Goal: Information Seeking & Learning: Understand process/instructions

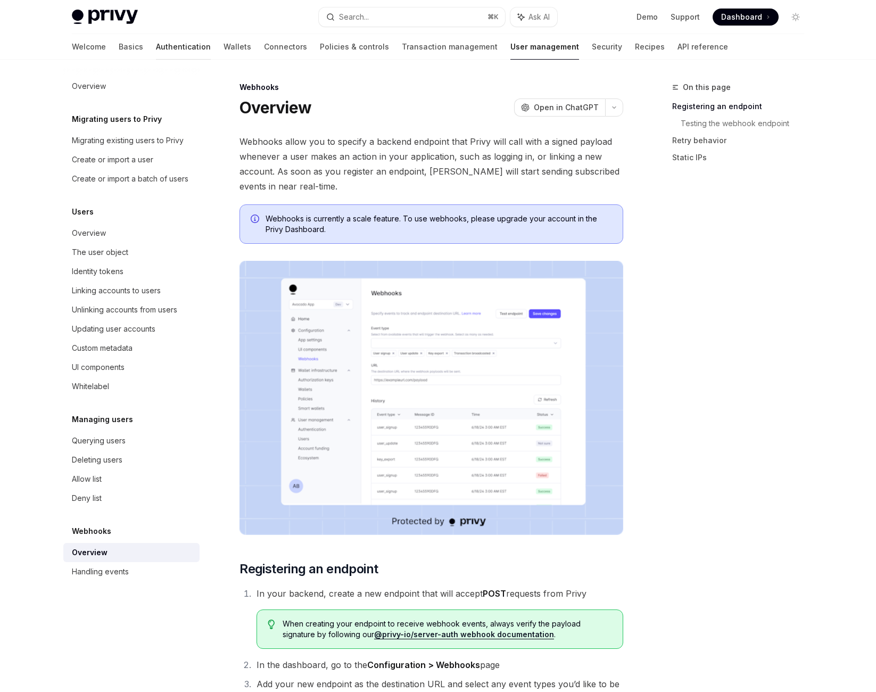
click at [156, 53] on link "Authentication" at bounding box center [183, 47] width 55 height 26
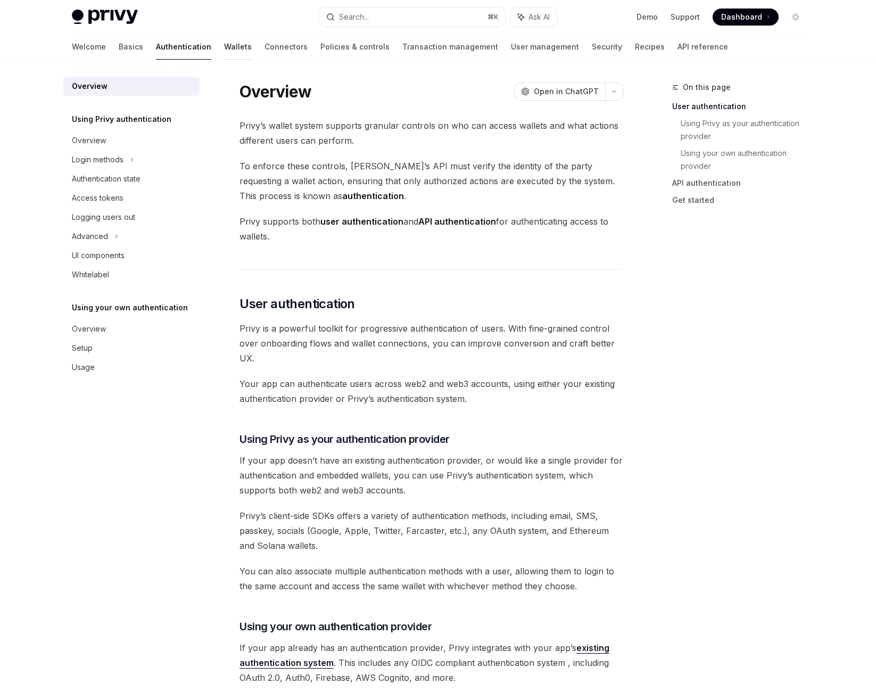
click at [224, 60] on link "Wallets" at bounding box center [238, 47] width 28 height 26
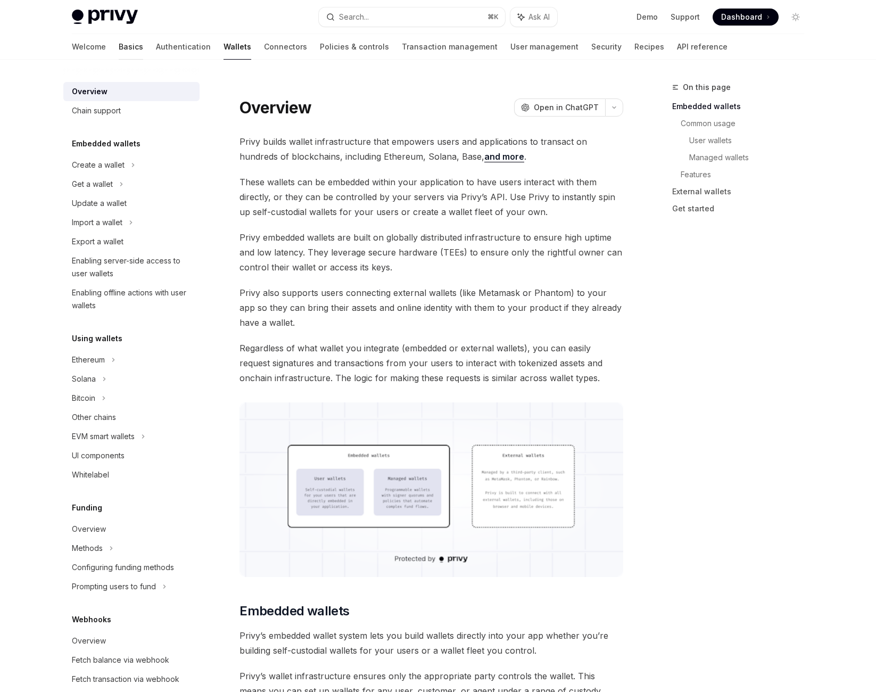
click at [119, 60] on link "Basics" at bounding box center [131, 47] width 24 height 26
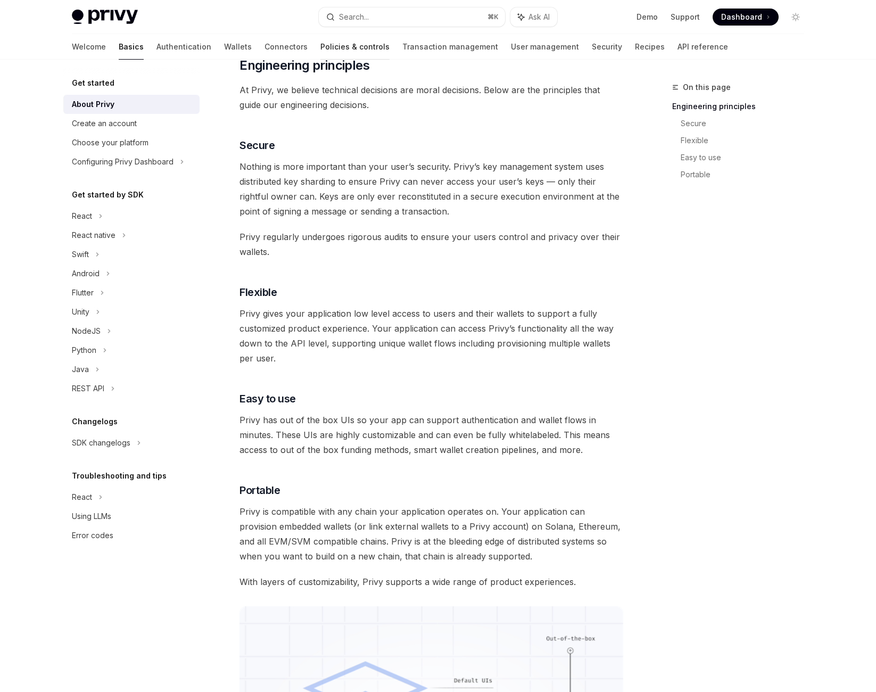
click at [320, 56] on link "Policies & controls" at bounding box center [354, 47] width 69 height 26
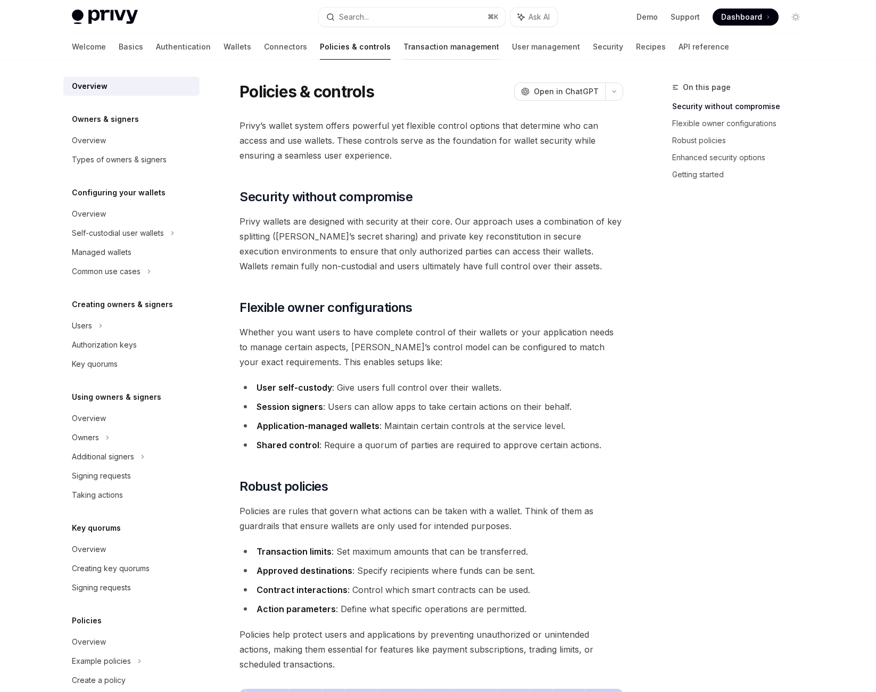
click at [413, 57] on link "Transaction management" at bounding box center [451, 47] width 96 height 26
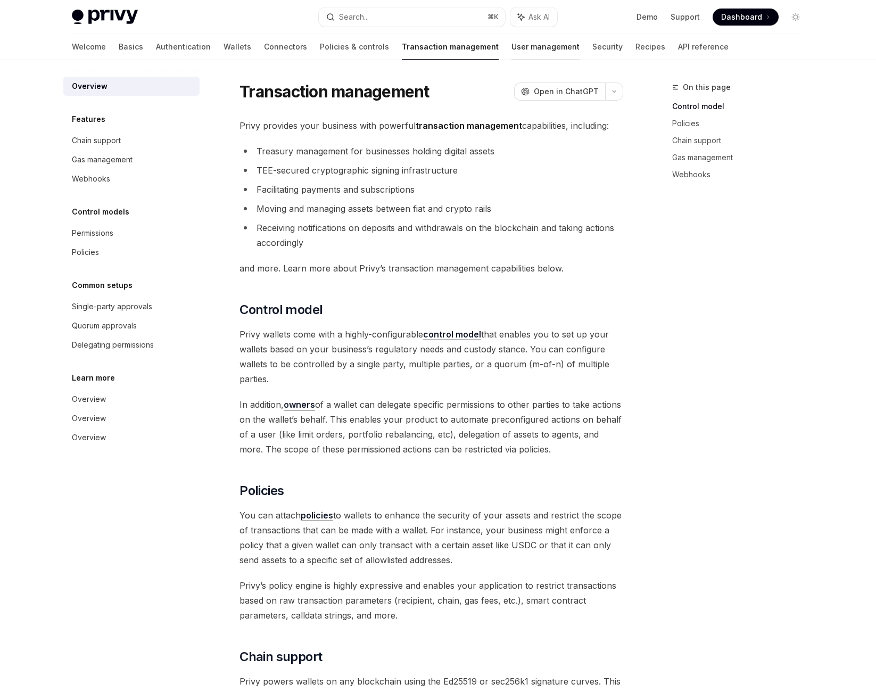
click at [519, 60] on link "User management" at bounding box center [545, 47] width 68 height 26
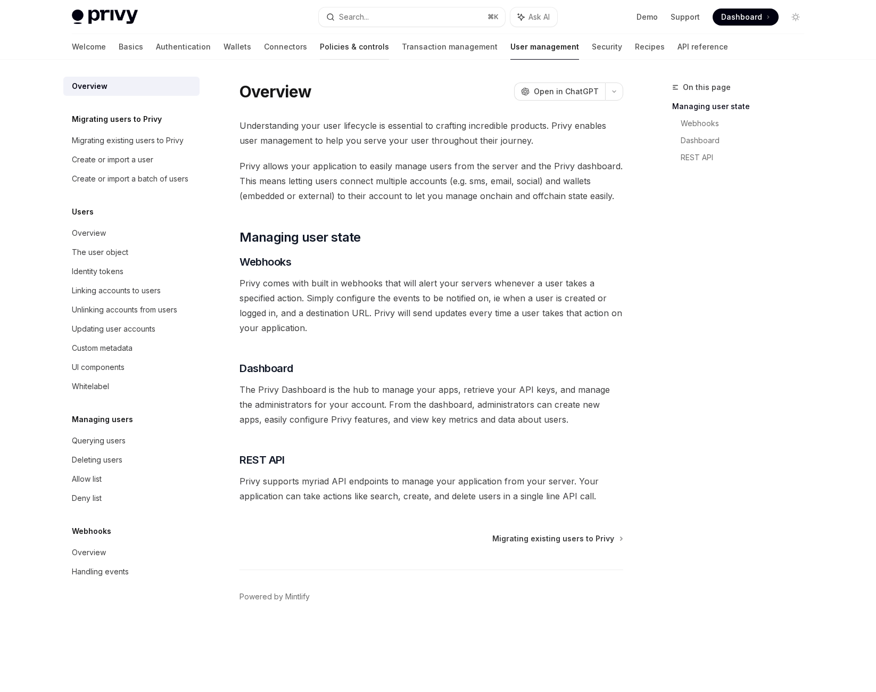
click at [320, 53] on link "Policies & controls" at bounding box center [354, 47] width 69 height 26
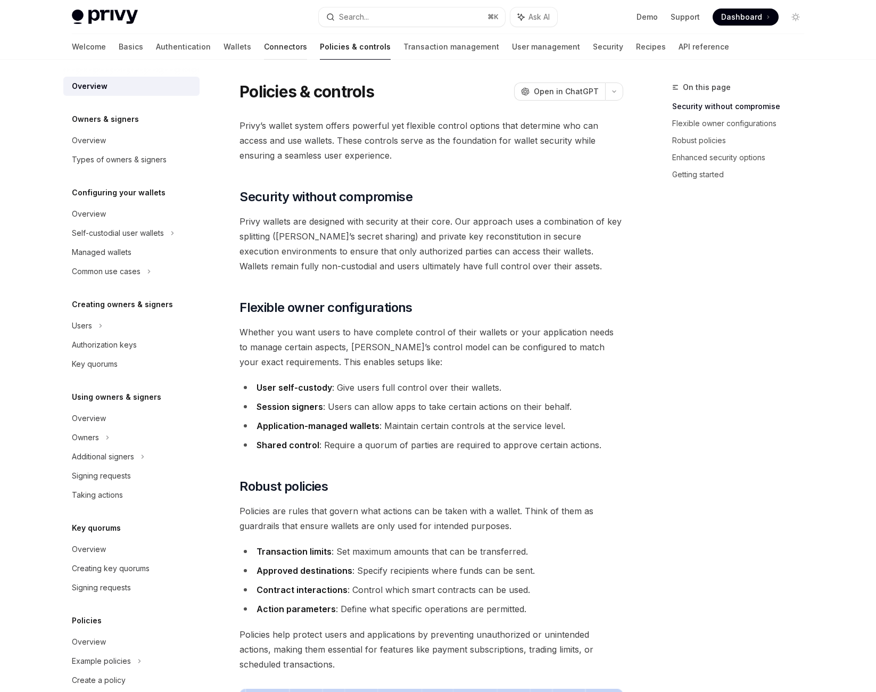
click at [264, 57] on link "Connectors" at bounding box center [285, 47] width 43 height 26
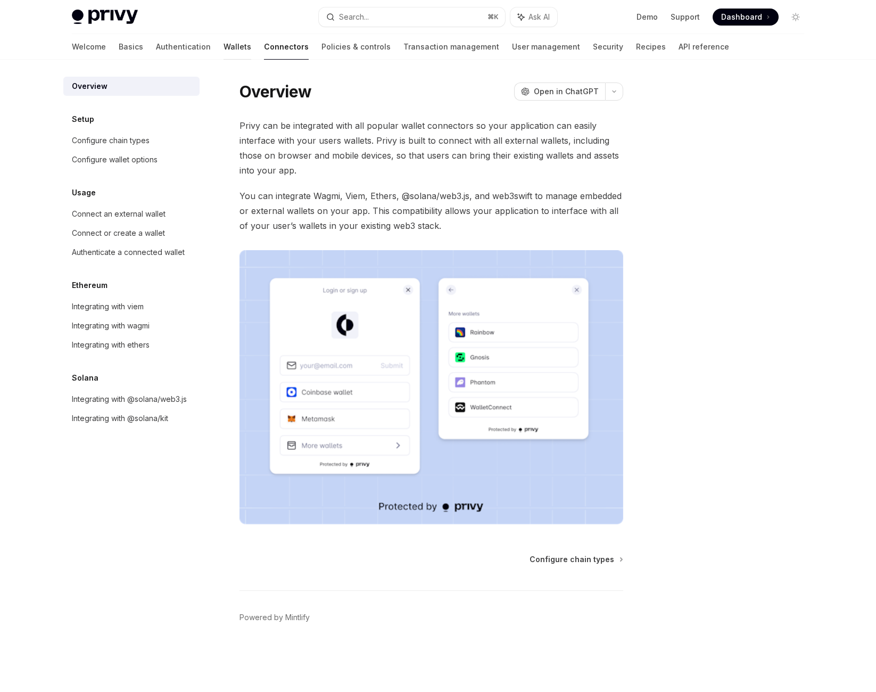
click at [223, 59] on link "Wallets" at bounding box center [237, 47] width 28 height 26
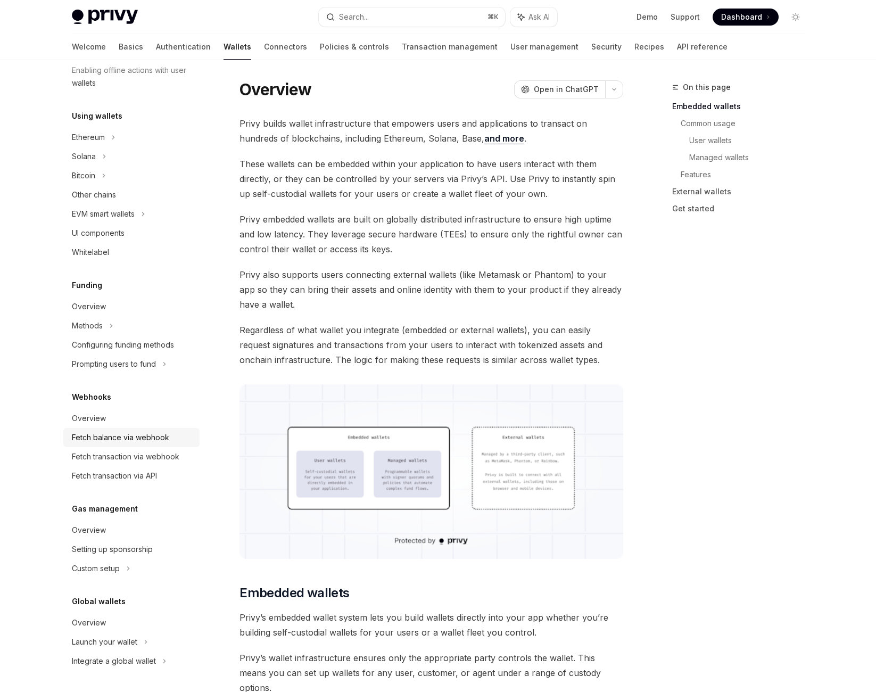
scroll to position [92, 0]
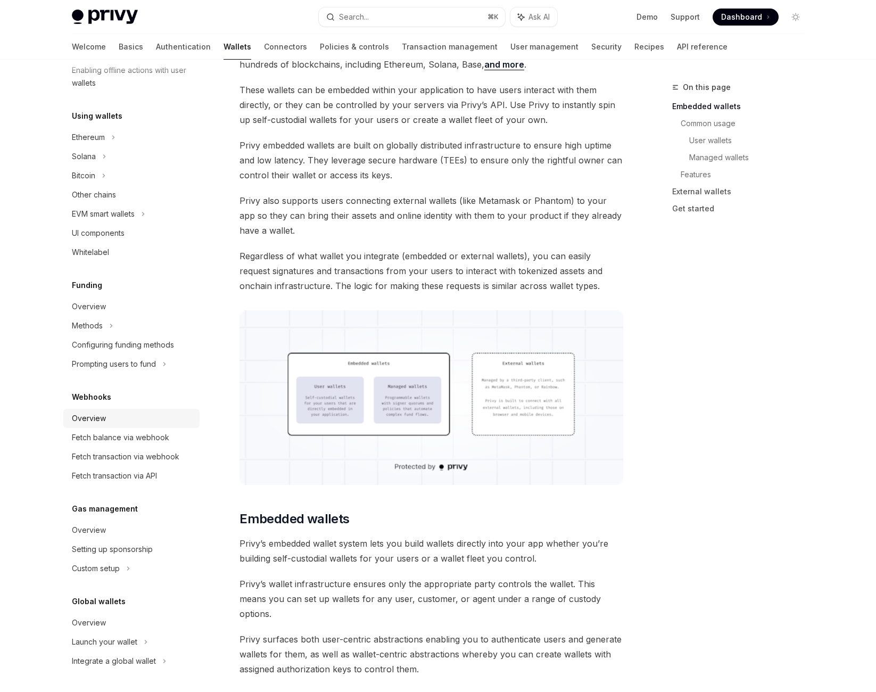
click at [104, 412] on div "Overview" at bounding box center [132, 418] width 121 height 13
type textarea "*"
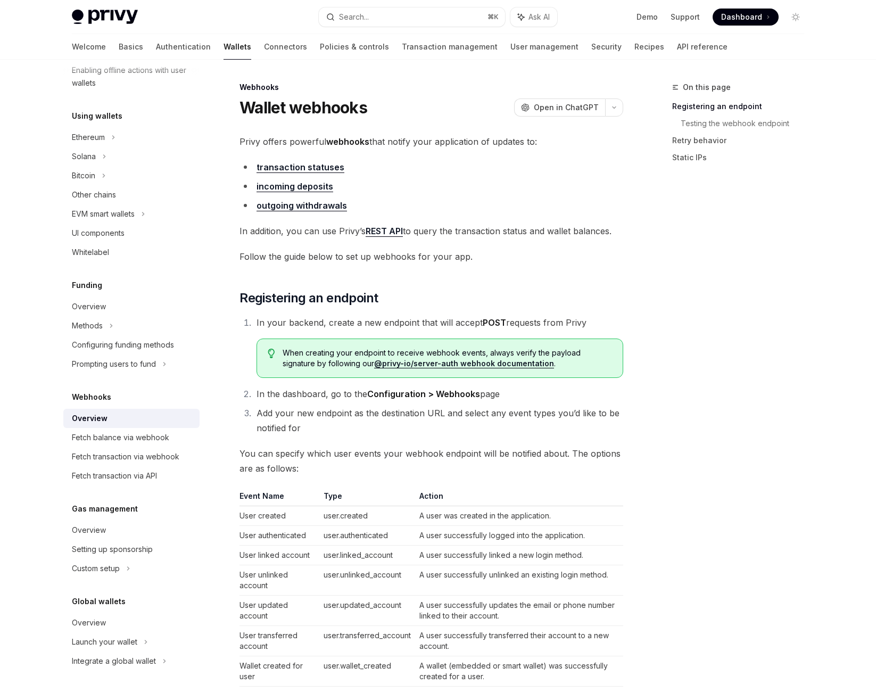
click at [369, 147] on strong "webhooks" at bounding box center [347, 141] width 43 height 11
click at [402, 27] on button "Search... ⌘ K" at bounding box center [412, 16] width 186 height 19
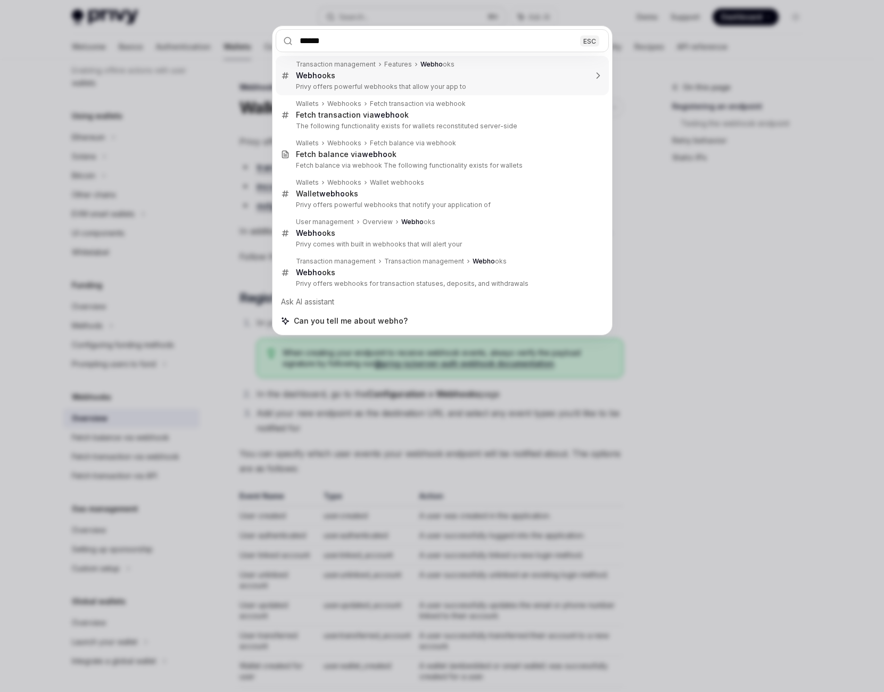
type input "*******"
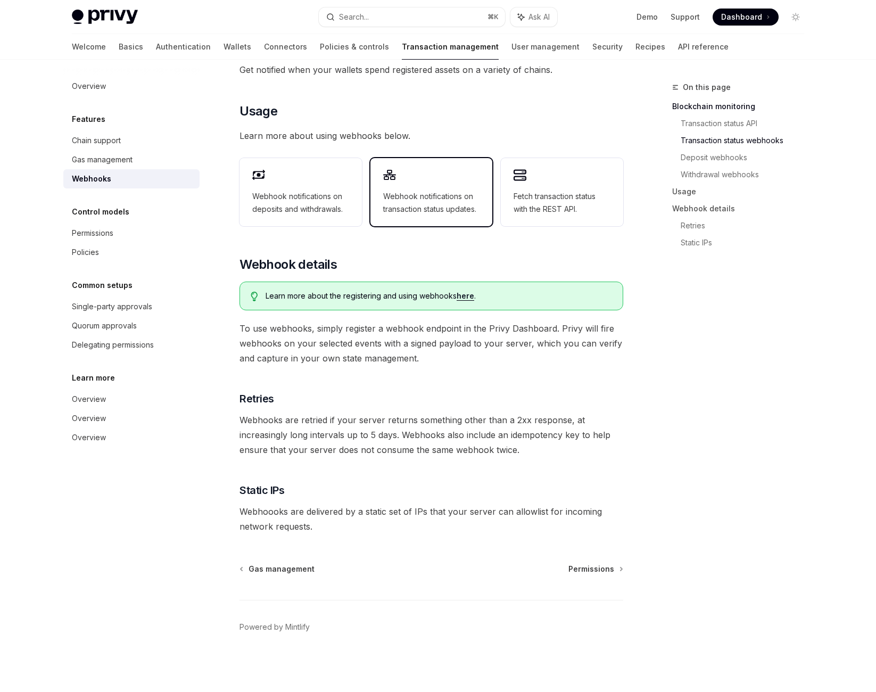
scroll to position [609, 0]
click at [466, 215] on span "Webhook notifications on transaction status updates." at bounding box center [431, 203] width 97 height 26
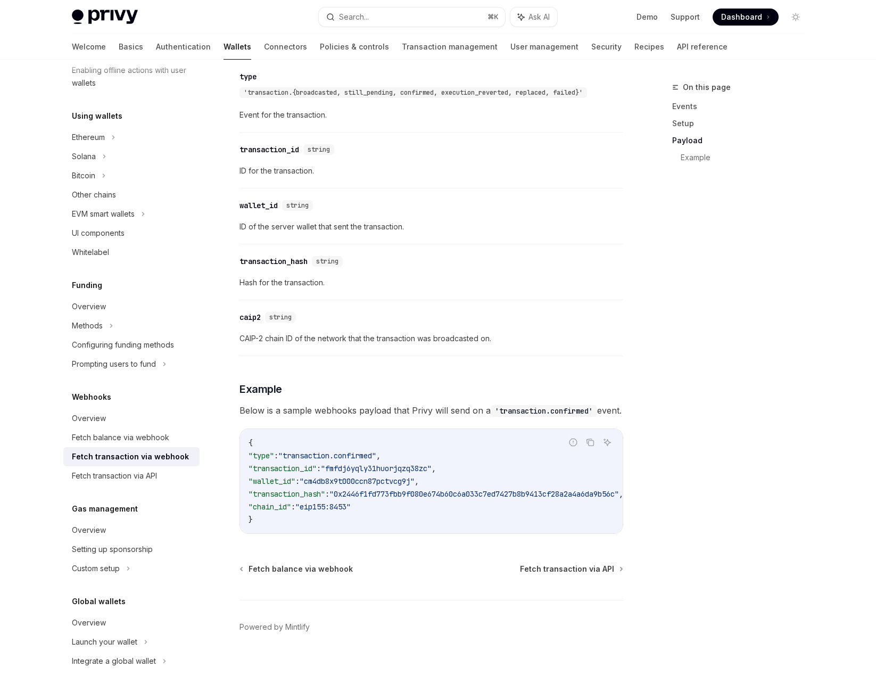
scroll to position [1508, 0]
click at [130, 409] on link "Overview" at bounding box center [131, 418] width 136 height 19
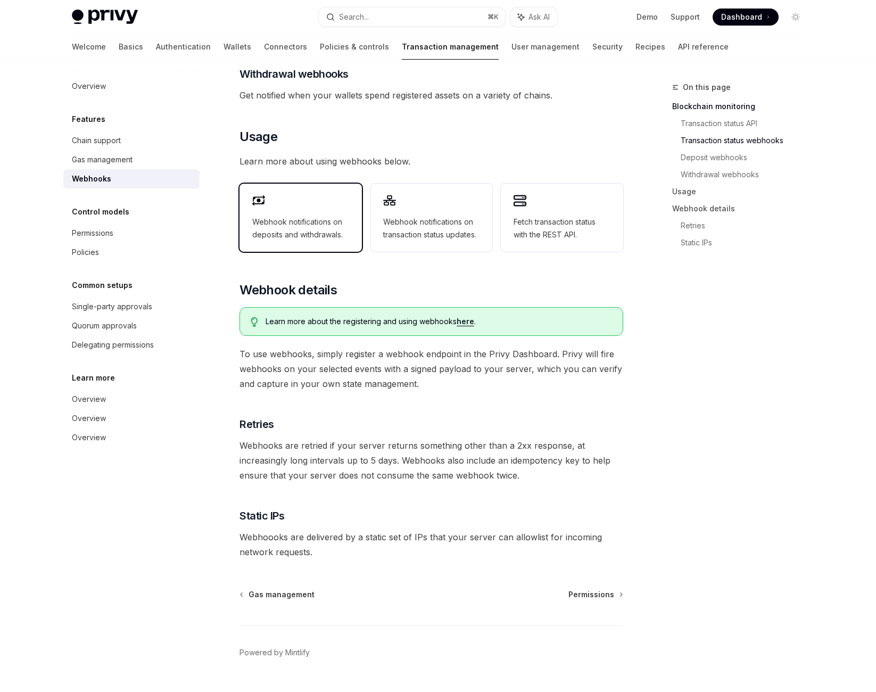
click at [327, 252] on div "Webhook notifications on deposits and withdrawals." at bounding box center [300, 218] width 122 height 68
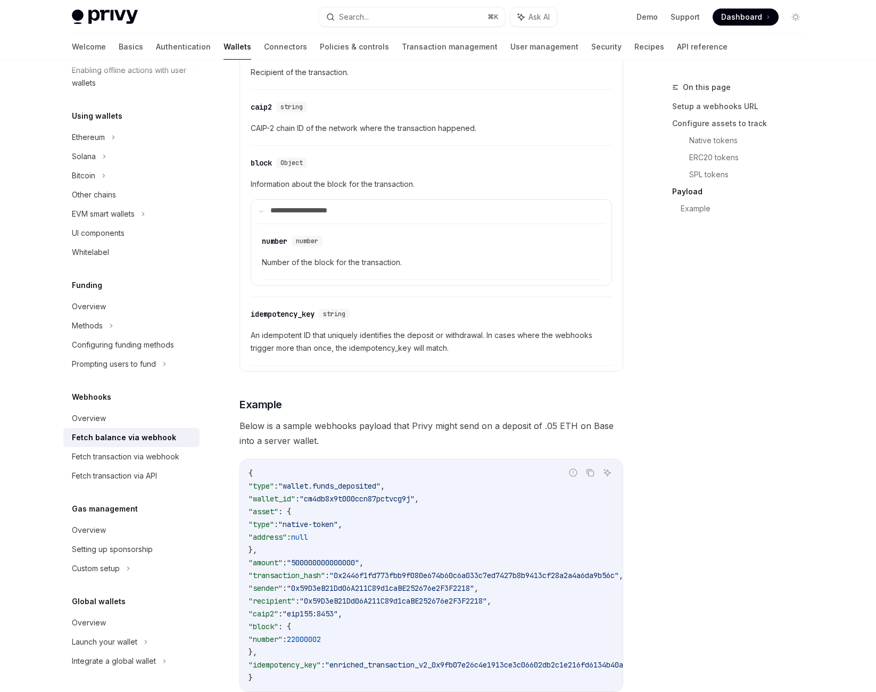
type textarea "*"
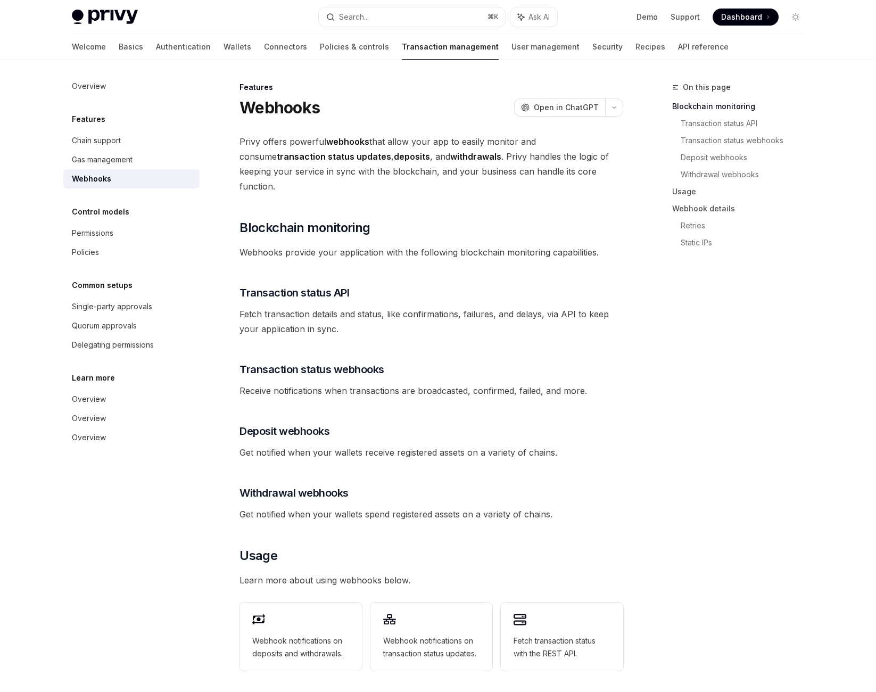
click at [362, 3] on div "Privy Docs home page Search... ⌘ K Ask AI Demo Support Dashboard Dashboard Sear…" at bounding box center [438, 17] width 732 height 34
click at [372, 27] on button "Search... ⌘ K" at bounding box center [412, 16] width 186 height 19
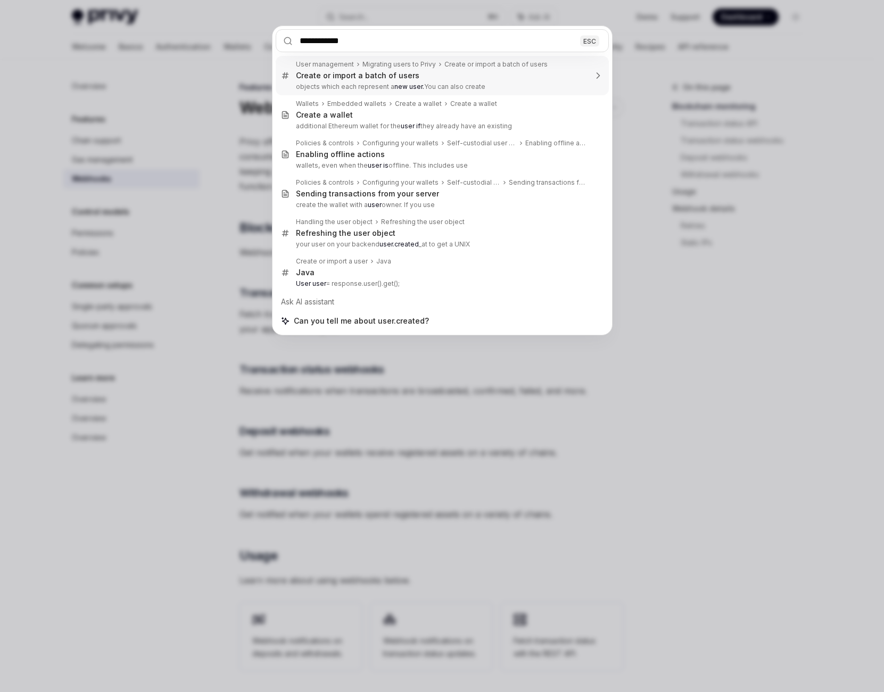
click at [399, 43] on input "**********" at bounding box center [442, 40] width 333 height 23
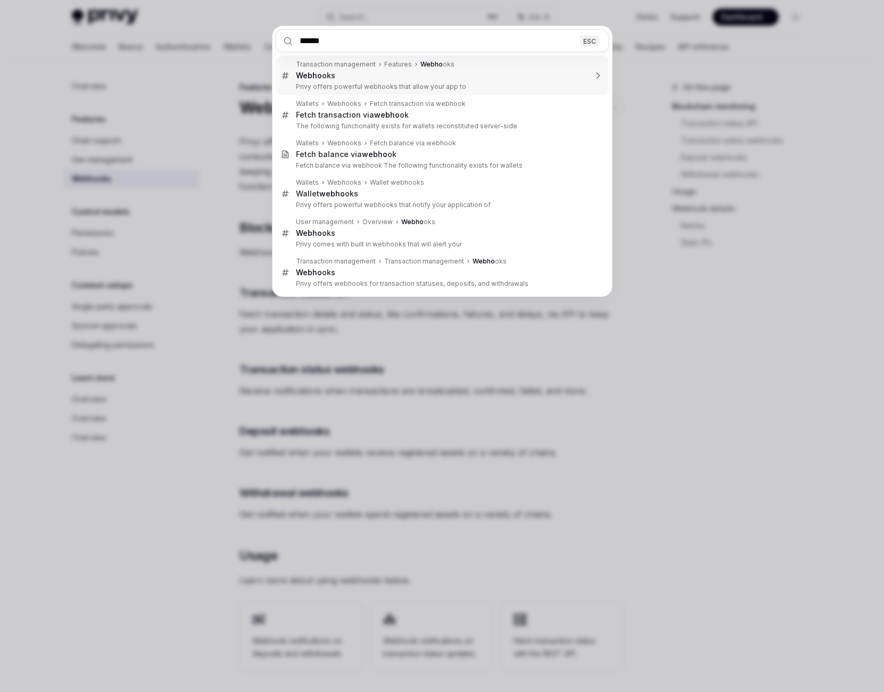
type input "*******"
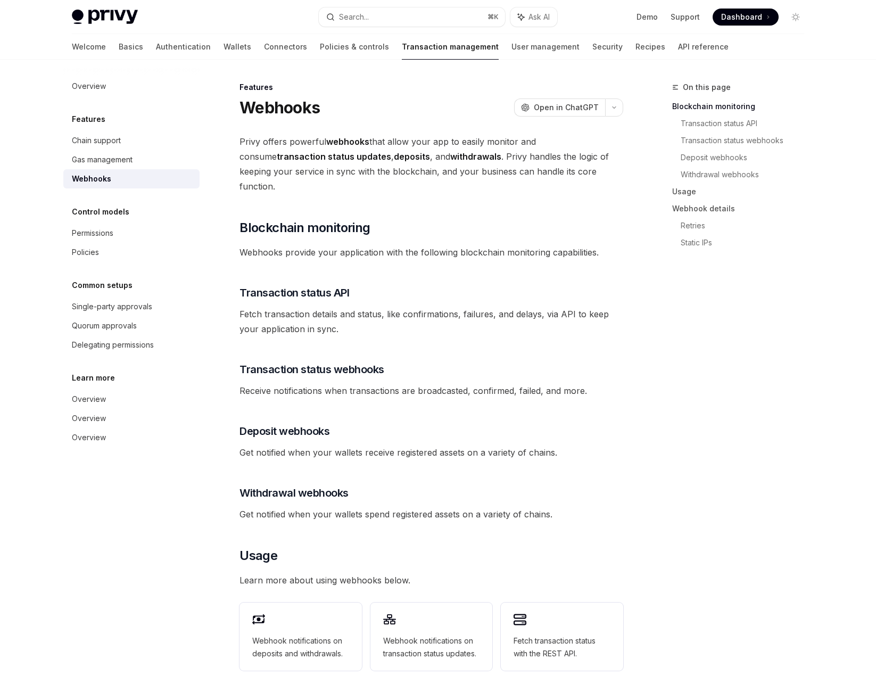
type textarea "*"
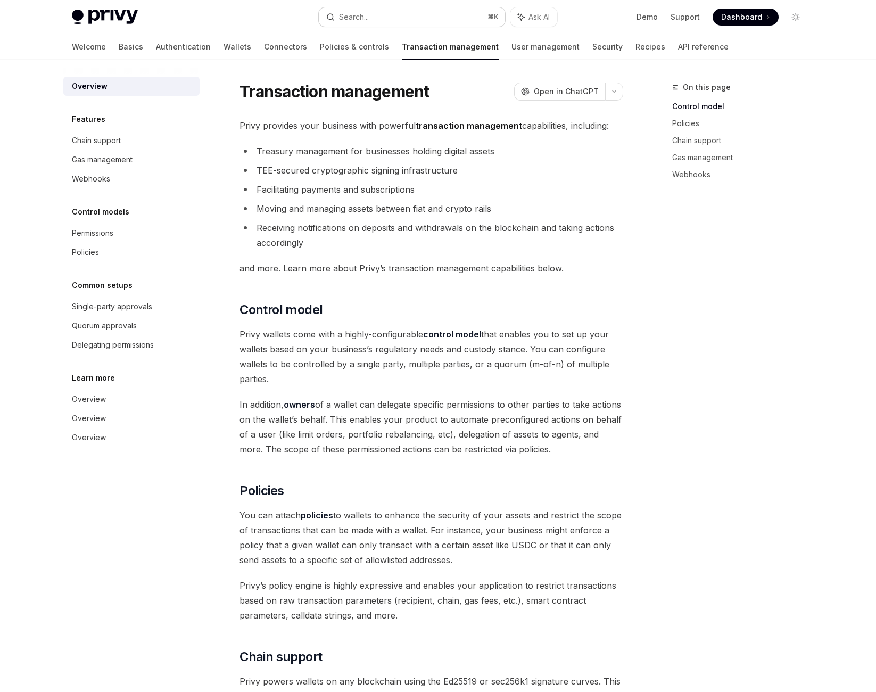
click at [354, 21] on div "Search..." at bounding box center [354, 17] width 30 height 13
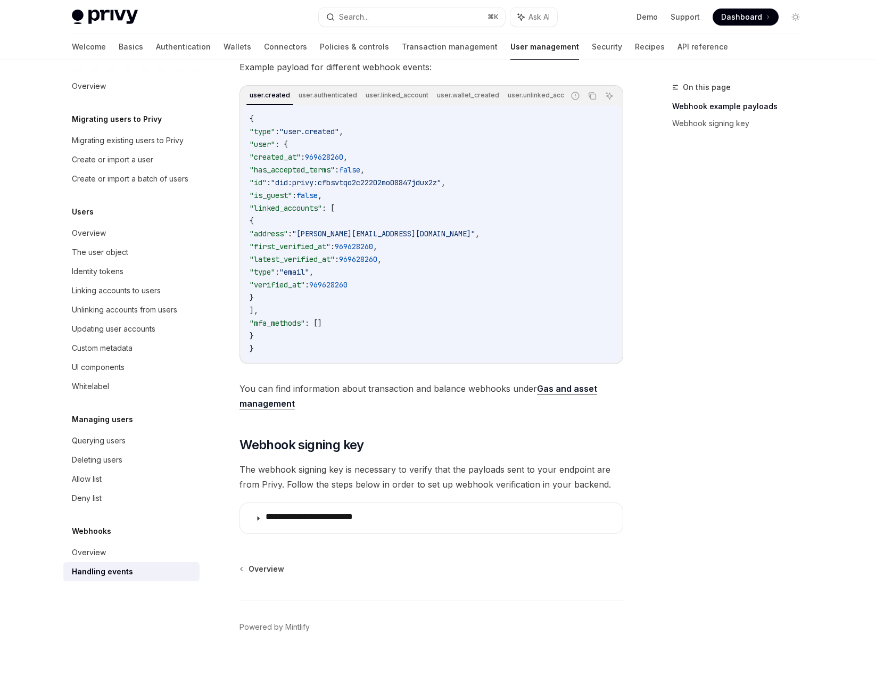
scroll to position [245, 0]
click at [288, 162] on span ""created_at"" at bounding box center [275, 157] width 51 height 10
drag, startPoint x: 286, startPoint y: 352, endPoint x: 328, endPoint y: 444, distance: 101.2
click at [328, 355] on code "{ "type" : "user.created" , "user" : { "created_at" : 969628260 , "has_accepted…" at bounding box center [431, 233] width 363 height 243
copy code "{ "address" : "[PERSON_NAME][EMAIL_ADDRESS][DOMAIN_NAME]" , "first_verified_at"…"
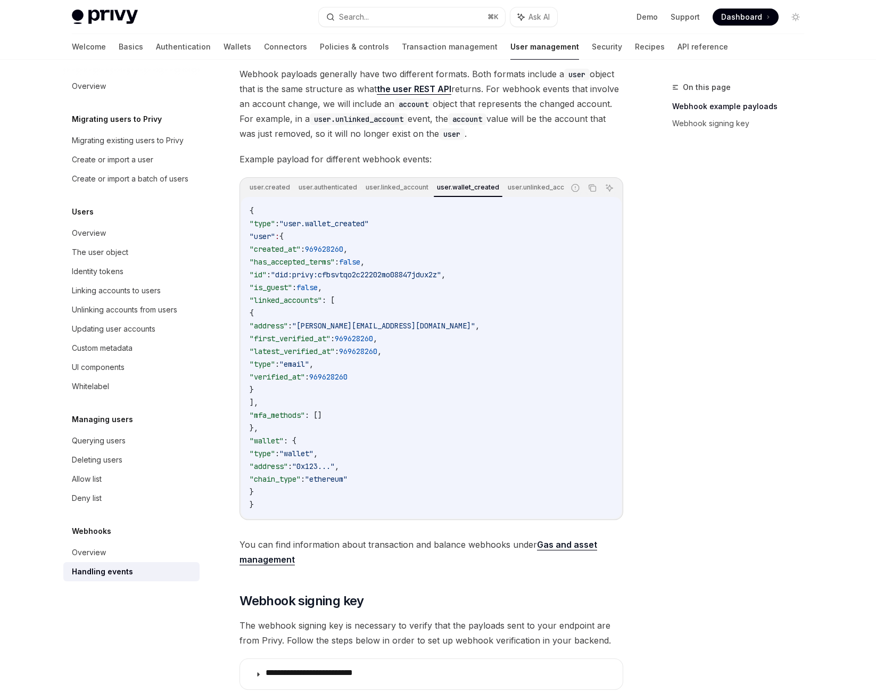
scroll to position [147, 0]
click at [364, 268] on span "," at bounding box center [362, 264] width 4 height 10
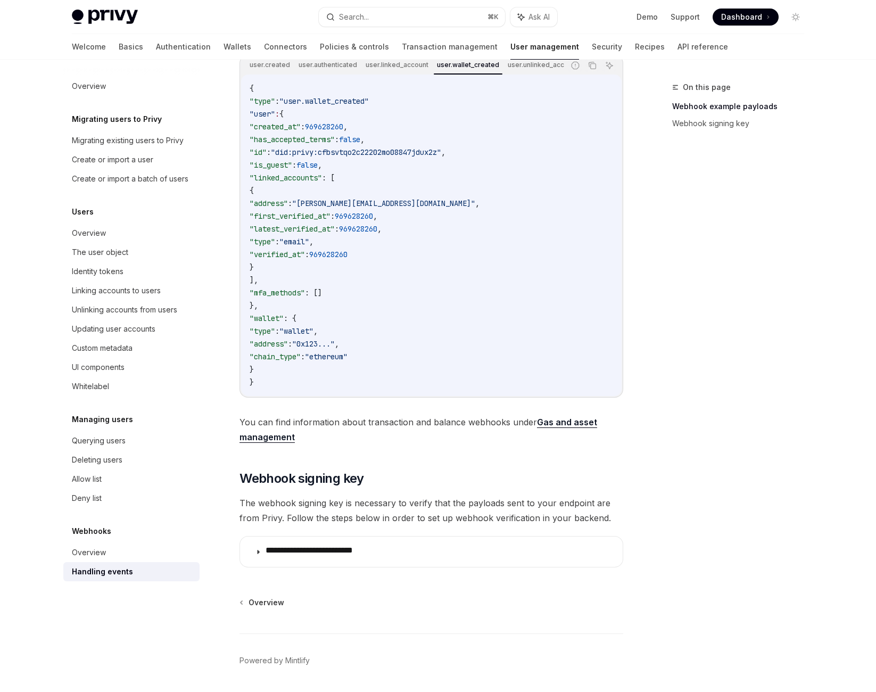
scroll to position [304, 0]
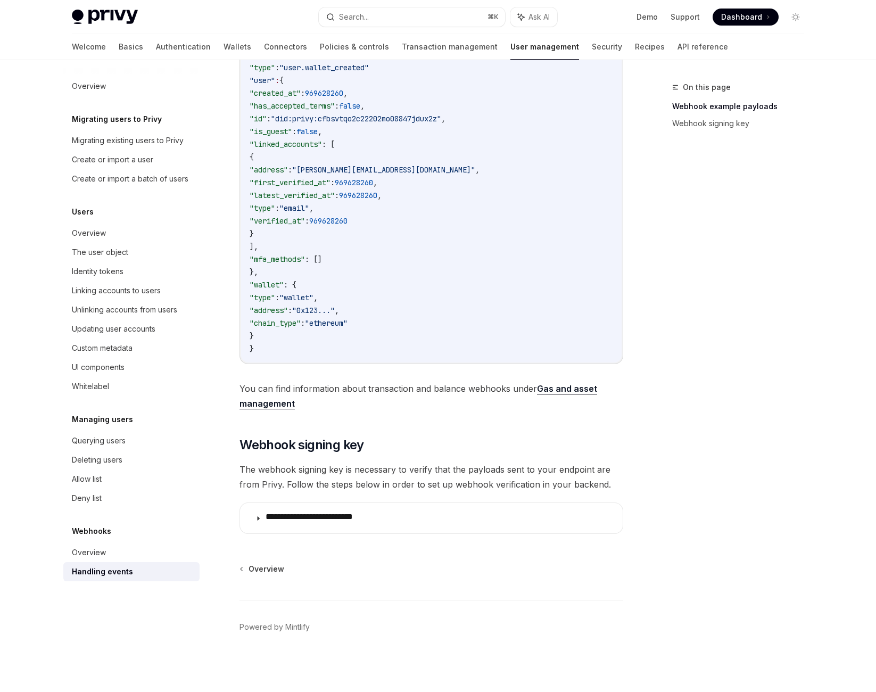
drag, startPoint x: 264, startPoint y: 198, endPoint x: 432, endPoint y: 518, distance: 361.3
click at [432, 355] on code "{ "type" : "user.wallet_created" "user" : { "created_at" : 969628260 , "has_acc…" at bounding box center [431, 201] width 363 height 306
copy code ""user" : { "created_at" : 969628260 , "has_accepted_terms" : false , "id" : "di…"
click at [309, 213] on span ""email"" at bounding box center [294, 208] width 30 height 10
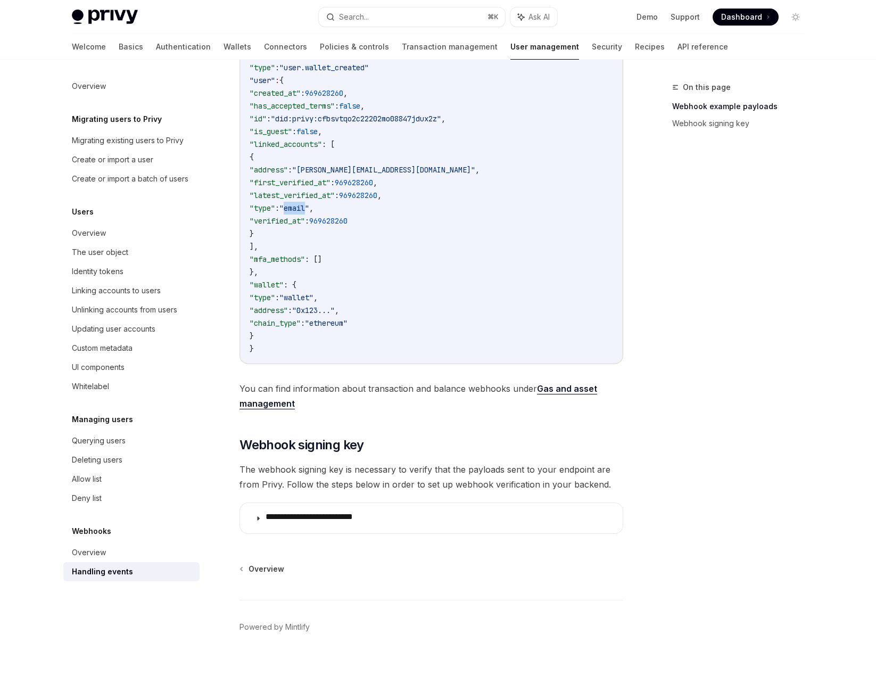
click at [309, 213] on span ""email"" at bounding box center [294, 208] width 30 height 10
click at [395, 355] on code "{ "type" : "user.wallet_created" "user" : { "created_at" : 969628260 , "has_acc…" at bounding box center [431, 201] width 363 height 306
click at [405, 355] on code "{ "type" : "user.wallet_created" "user" : { "created_at" : 969628260 , "has_acc…" at bounding box center [431, 201] width 363 height 306
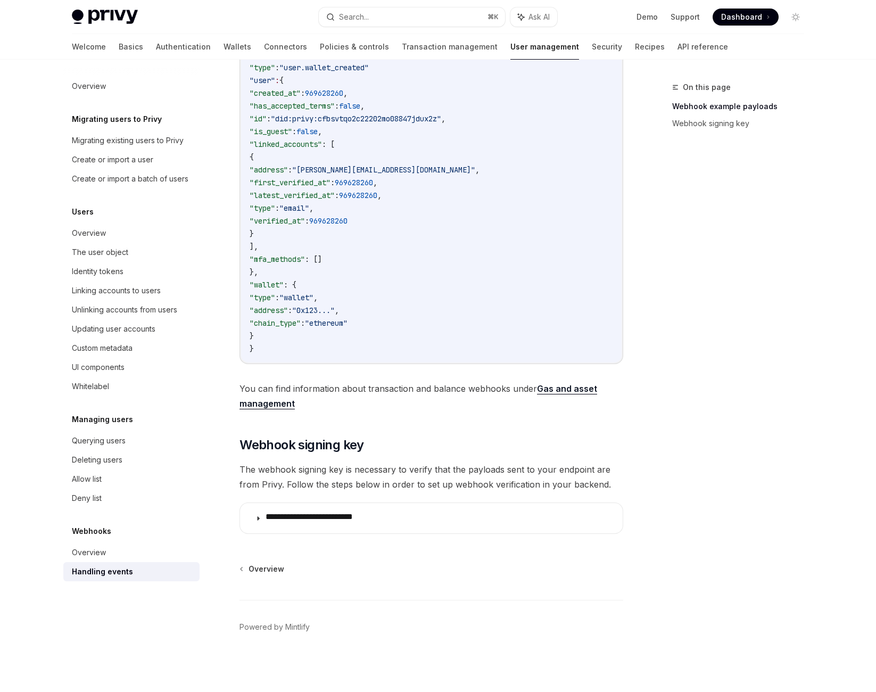
click at [446, 255] on code "{ "type" : "user.wallet_created" "user" : { "created_at" : 969628260 , "has_acc…" at bounding box center [431, 201] width 363 height 306
click at [441, 123] on span ""did:privy:cfbsvtqo2c22202mo08847jdux2z"" at bounding box center [356, 119] width 170 height 10
click at [448, 269] on code "{ "type" : "user.wallet_created" "user" : { "created_at" : 969628260 , "has_acc…" at bounding box center [431, 201] width 363 height 306
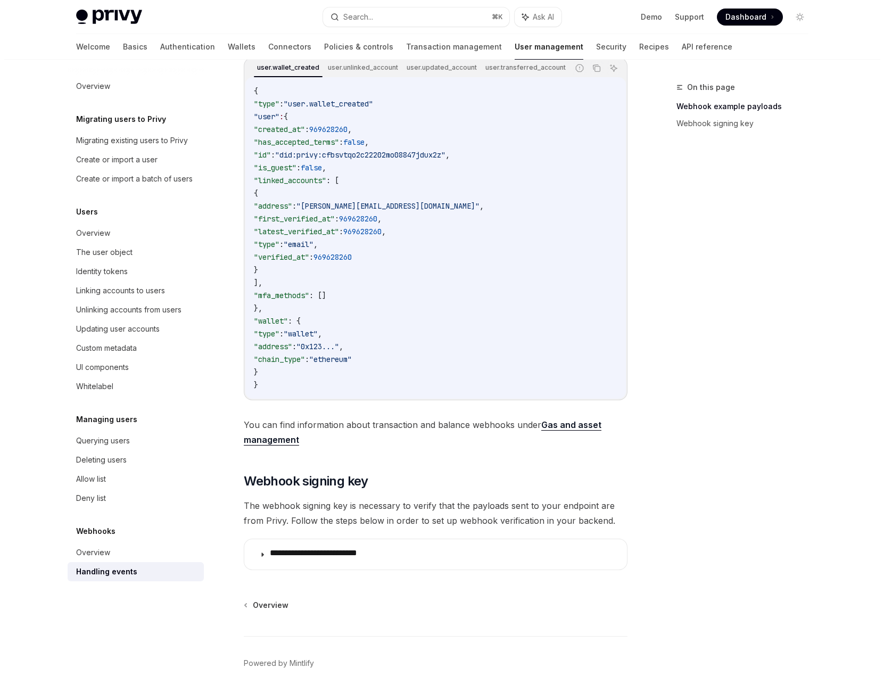
scroll to position [0, 0]
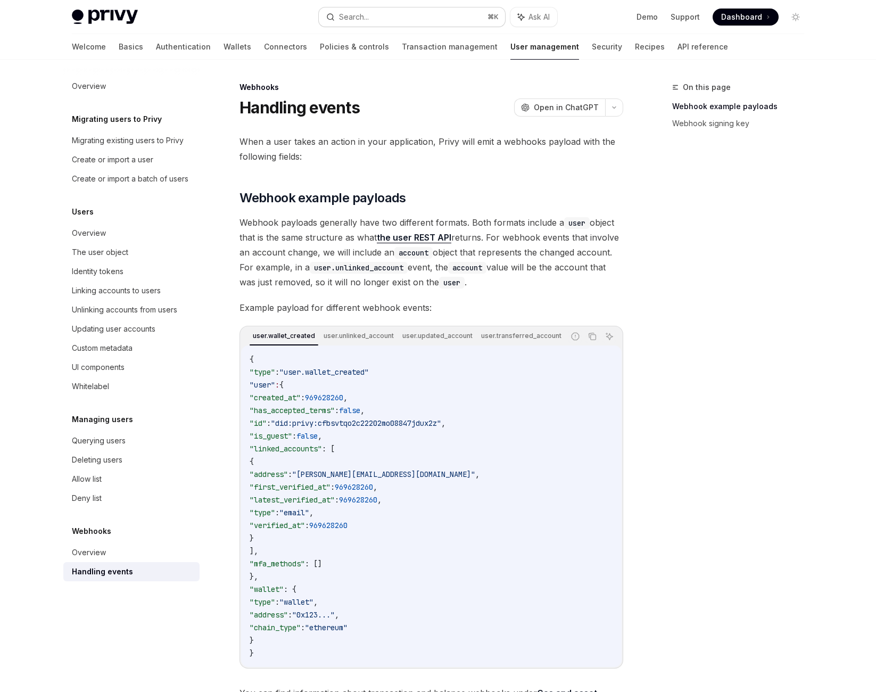
click at [418, 12] on button "Search... ⌘ K" at bounding box center [412, 16] width 186 height 19
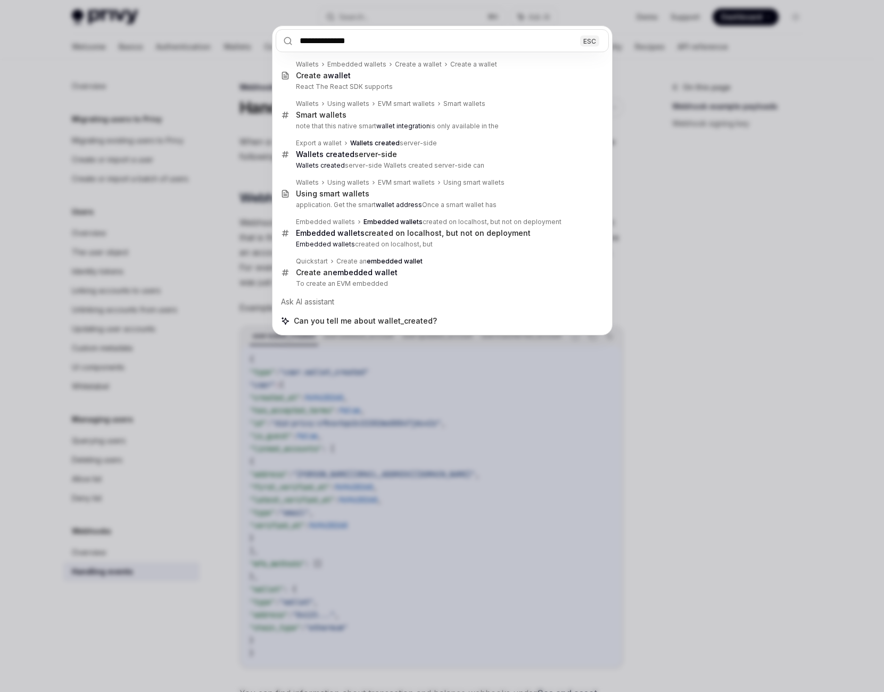
click at [346, 52] on input "**********" at bounding box center [442, 40] width 333 height 23
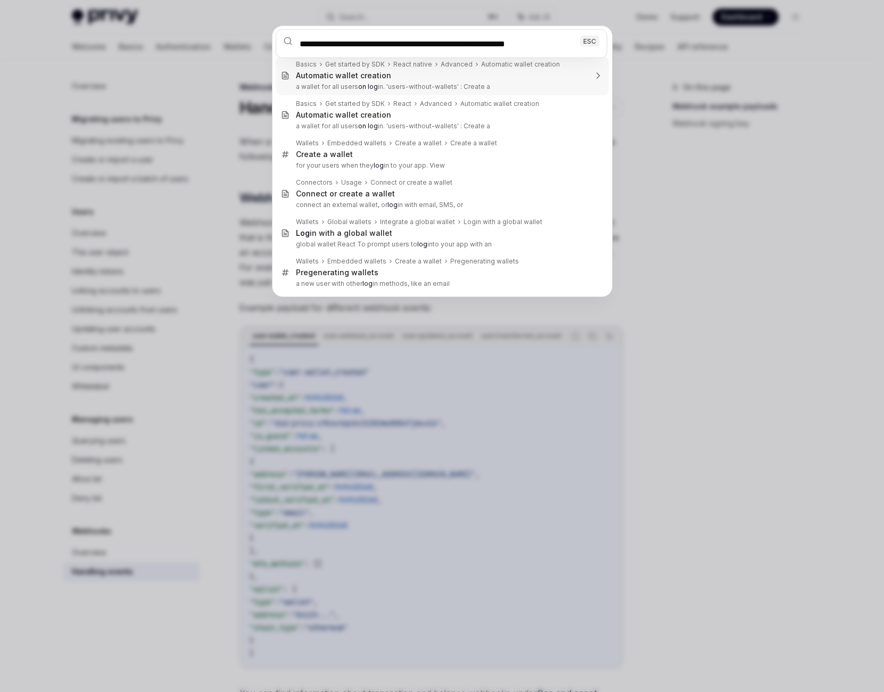
type input "**********"
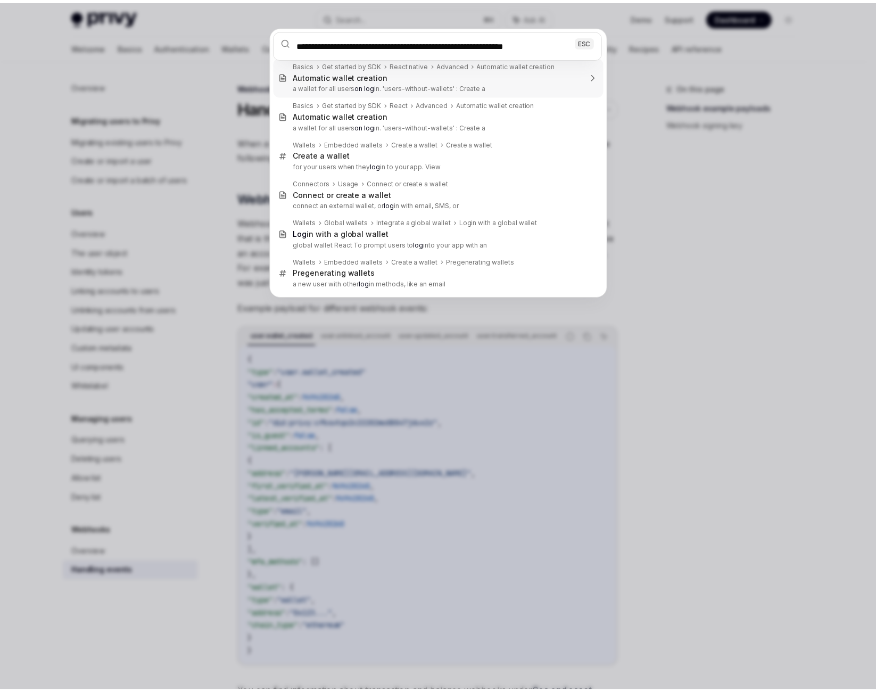
scroll to position [0, 41]
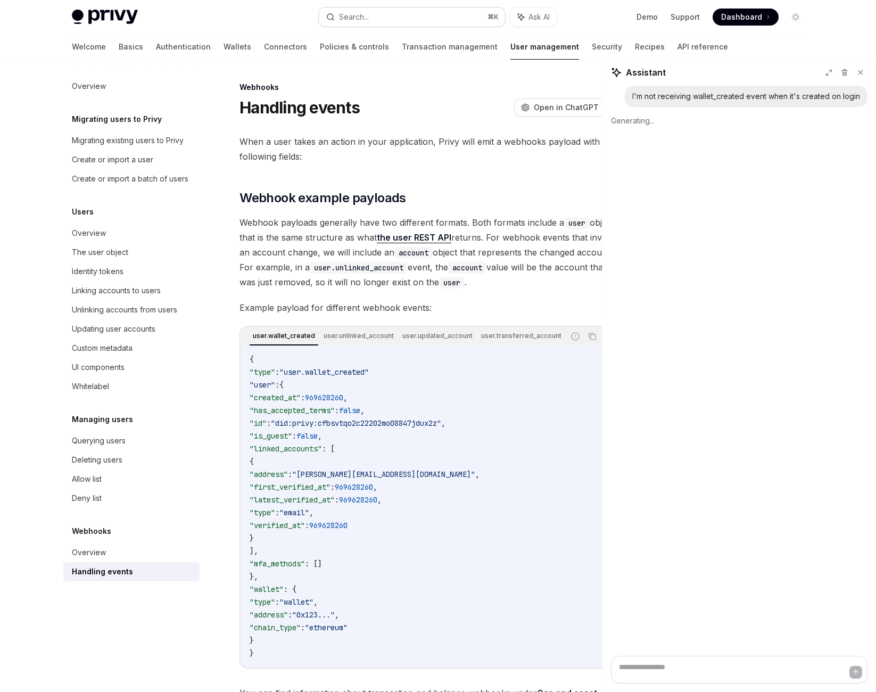
click at [358, 23] on div "Search..." at bounding box center [354, 17] width 30 height 13
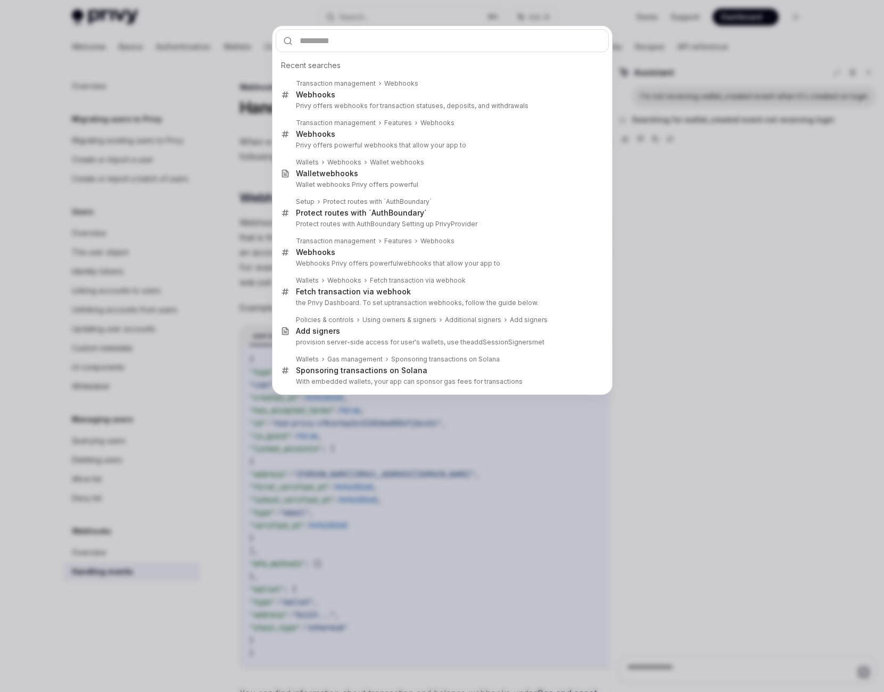
click at [416, 44] on input "text" at bounding box center [442, 40] width 333 height 23
click at [666, 268] on div "Recent searches Transaction management Webhook s Webhook s Privy offers webhook…" at bounding box center [442, 346] width 884 height 692
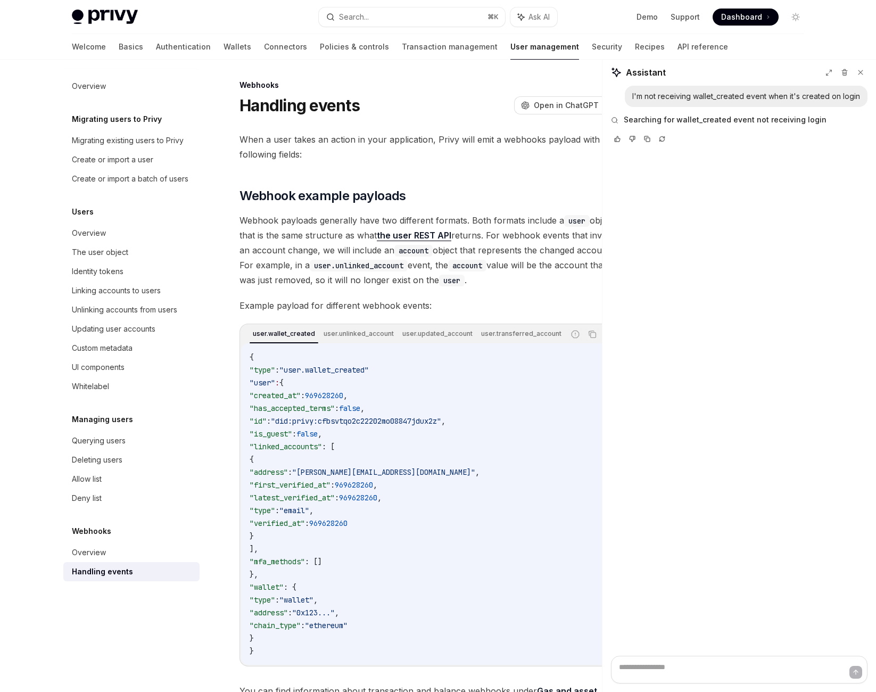
scroll to position [0, 0]
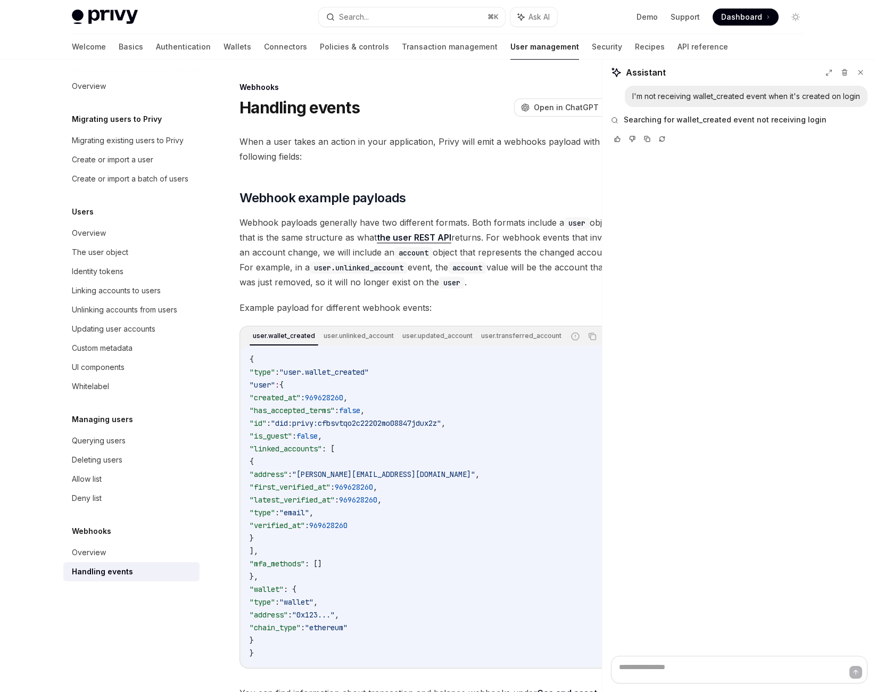
click at [750, 248] on div "I'm not receiving wallet_created event when it's created on login Searching for…" at bounding box center [738, 371] width 273 height 570
click at [709, 125] on span "Searching for wallet_created event not receiving login" at bounding box center [725, 119] width 203 height 11
click at [722, 125] on span "Searching for wallet_created event not receiving login" at bounding box center [725, 119] width 203 height 11
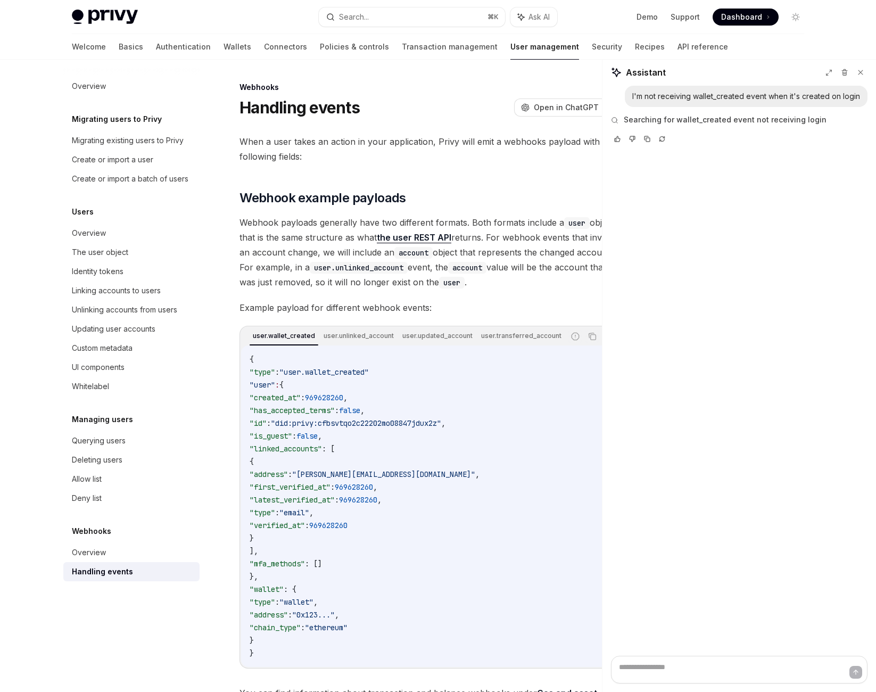
click at [632, 125] on span "Searching for wallet_created event not receiving login" at bounding box center [725, 119] width 203 height 11
click at [648, 125] on span "Searching for wallet_created event not receiving login" at bounding box center [725, 119] width 203 height 11
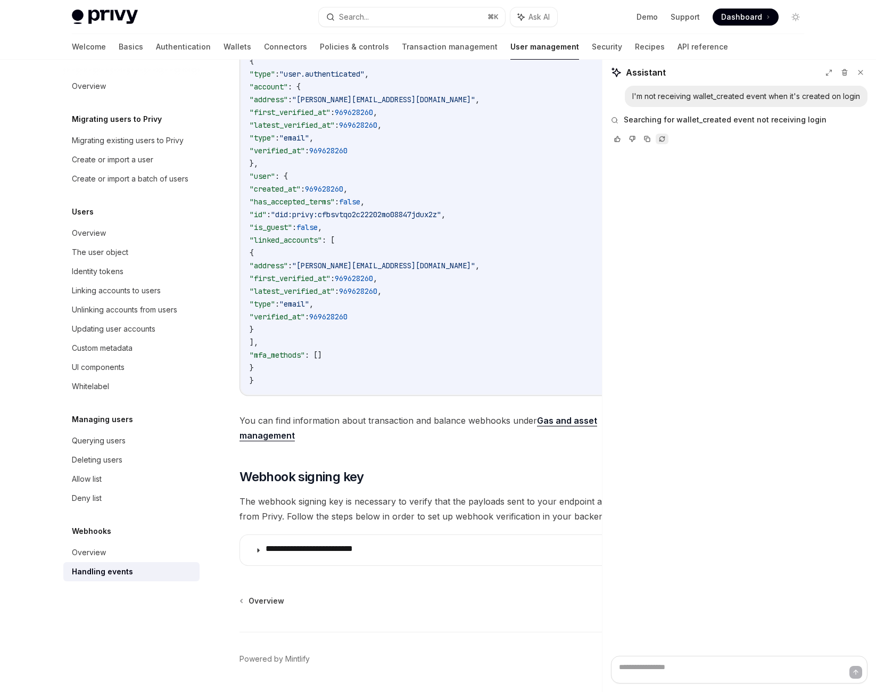
click at [665, 139] on icon at bounding box center [662, 138] width 5 height 3
type textarea "*"
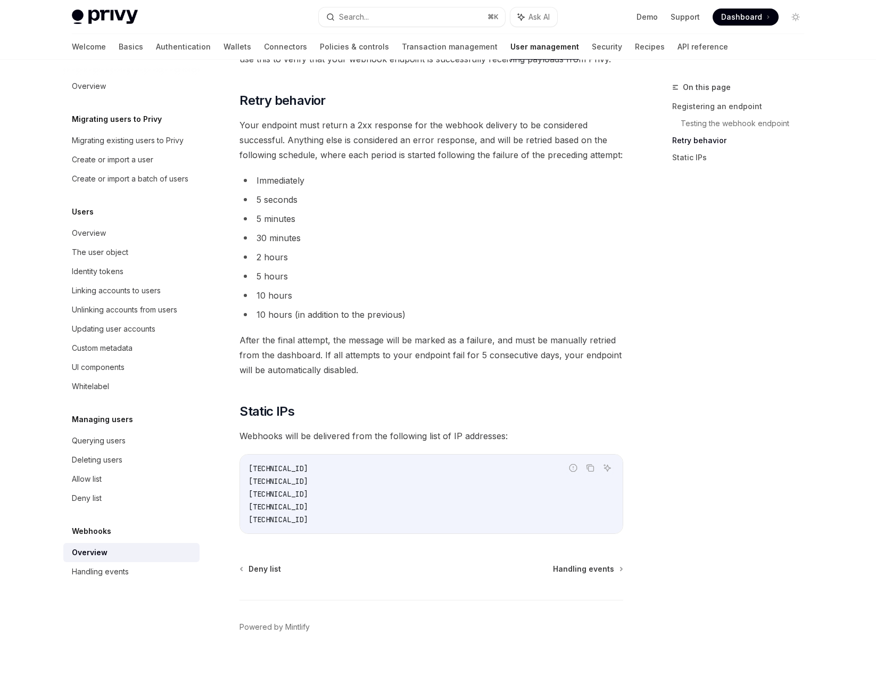
scroll to position [1660, 0]
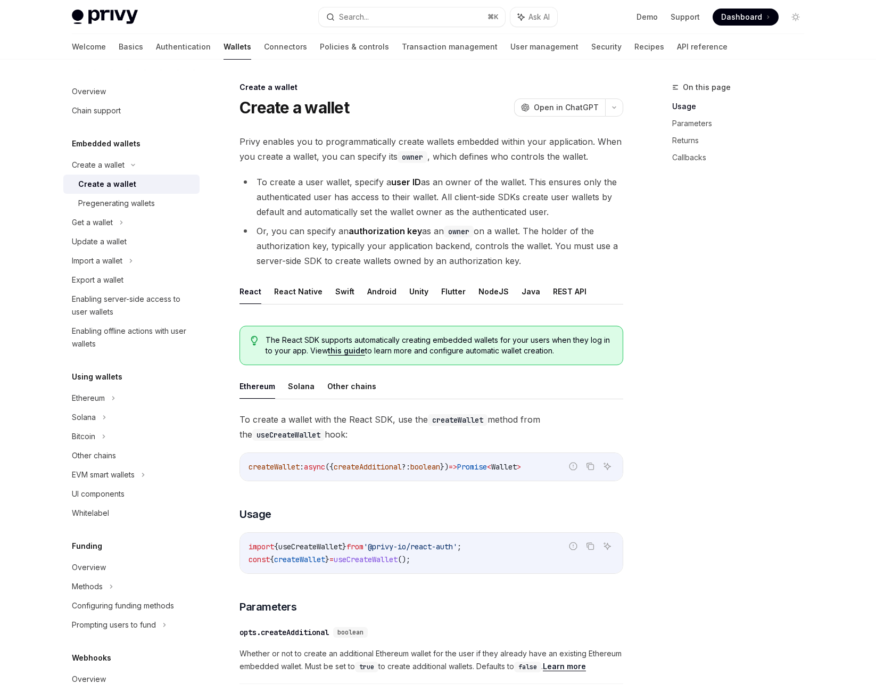
scroll to position [0, 44]
click at [503, 304] on button "NodeJS" at bounding box center [493, 291] width 30 height 25
type textarea "*"
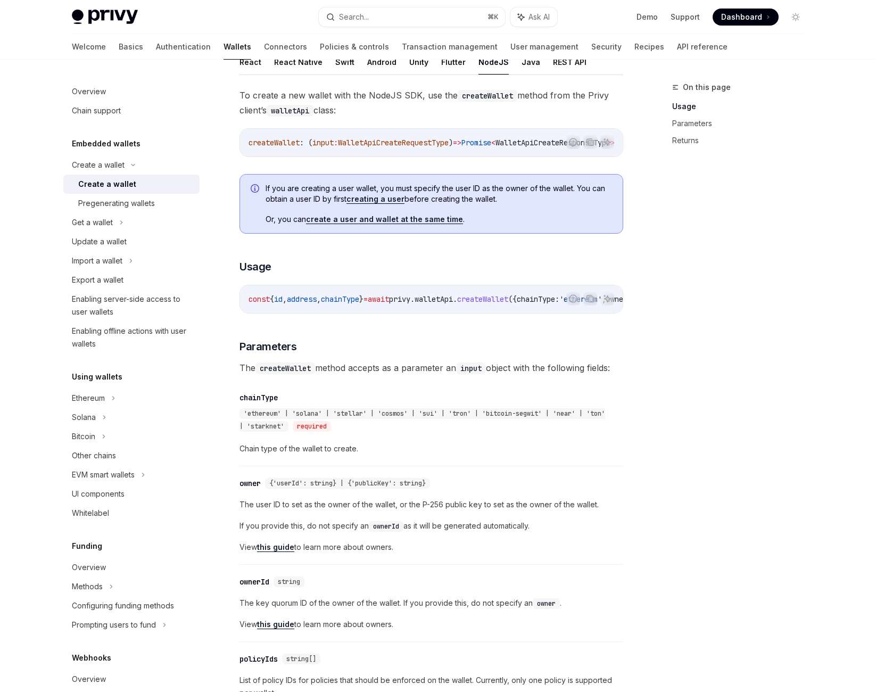
scroll to position [230, 0]
click at [448, 146] on span "WalletApiCreateRequestType" at bounding box center [393, 142] width 111 height 10
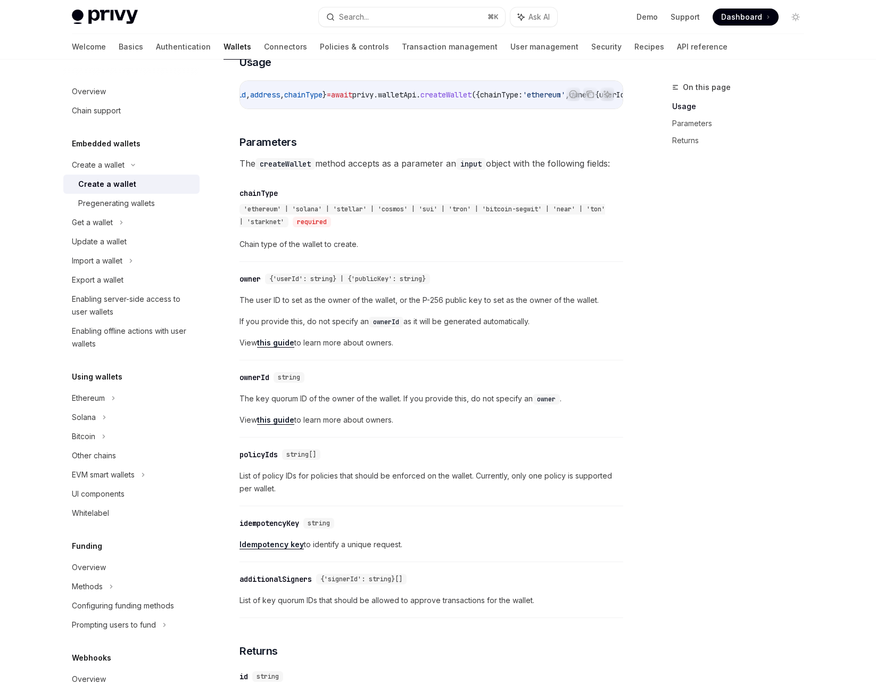
scroll to position [0, 0]
click at [588, 97] on icon "Copy the contents from the code block" at bounding box center [590, 94] width 5 height 5
click at [768, 307] on div "On this page Usage Parameters Returns" at bounding box center [732, 386] width 162 height 611
